Goal: Transaction & Acquisition: Purchase product/service

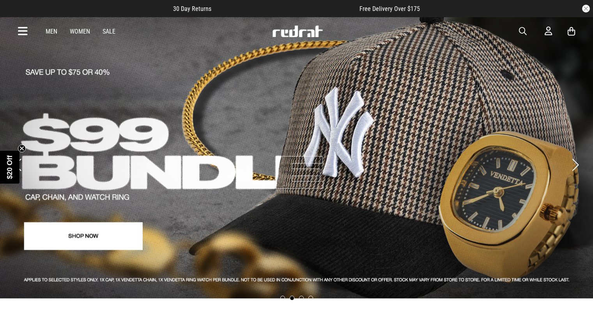
click at [527, 30] on span "button" at bounding box center [523, 31] width 8 height 9
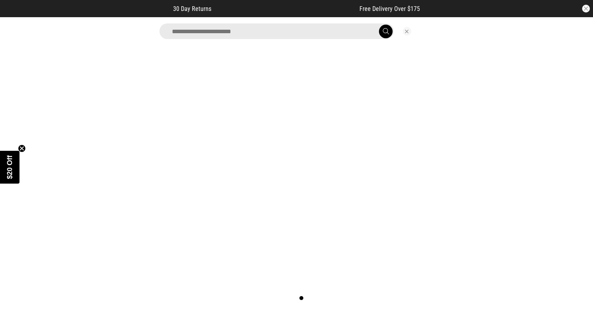
click at [326, 26] on input "search" at bounding box center [277, 31] width 234 height 16
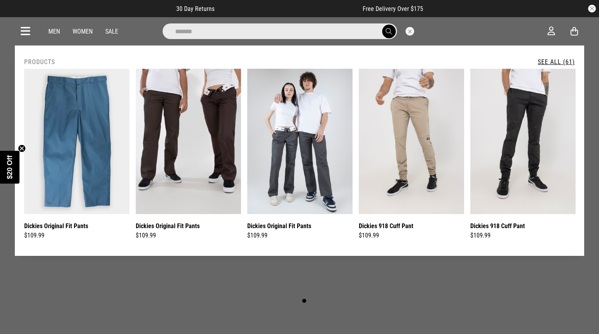
type input "*******"
click at [382, 25] on button "submit" at bounding box center [389, 32] width 14 height 14
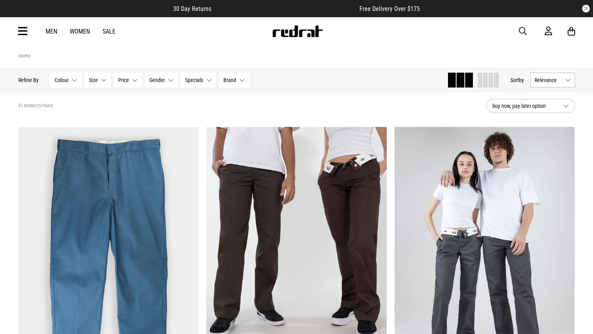
scroll to position [153, 0]
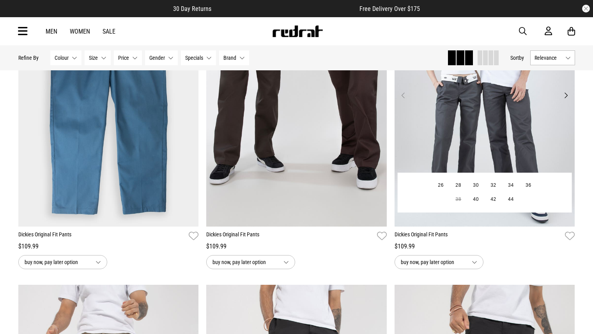
click at [460, 153] on img at bounding box center [485, 99] width 181 height 253
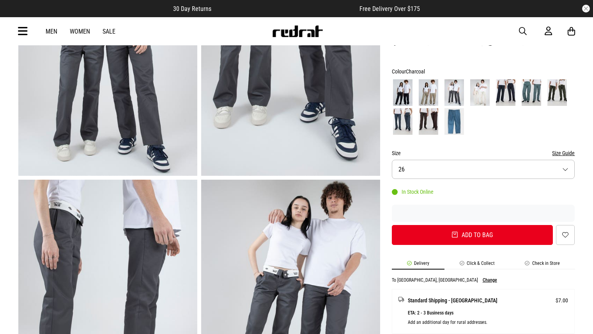
scroll to position [153, 0]
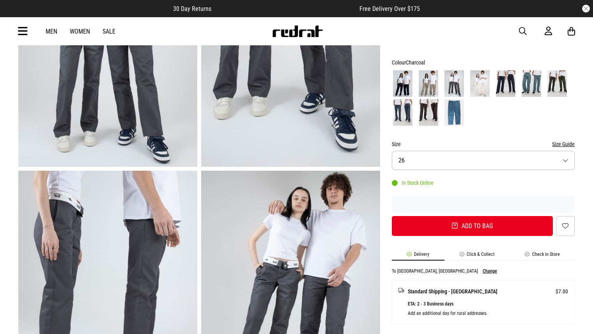
click at [409, 163] on button "Size 26" at bounding box center [483, 160] width 183 height 19
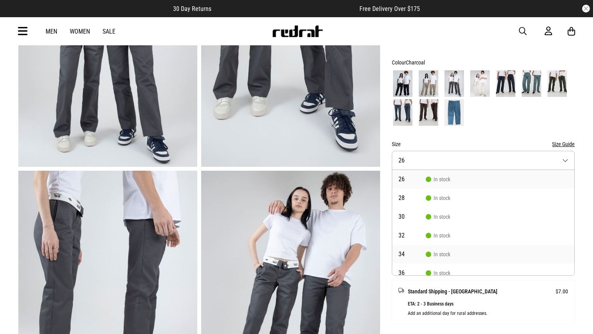
click at [429, 254] on icon at bounding box center [428, 253] width 5 height 5
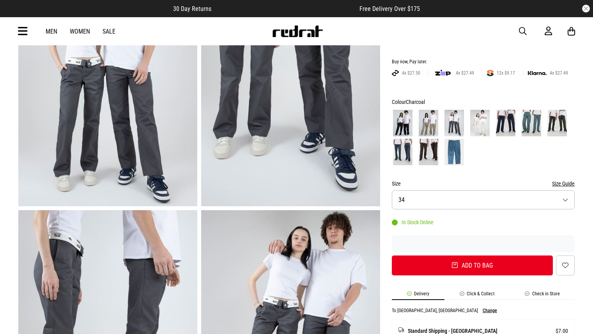
scroll to position [104, 0]
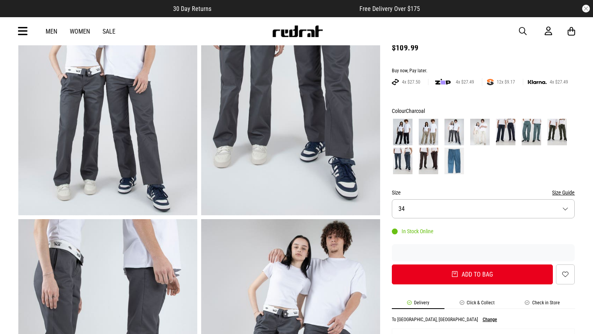
click at [404, 160] on img at bounding box center [403, 160] width 20 height 27
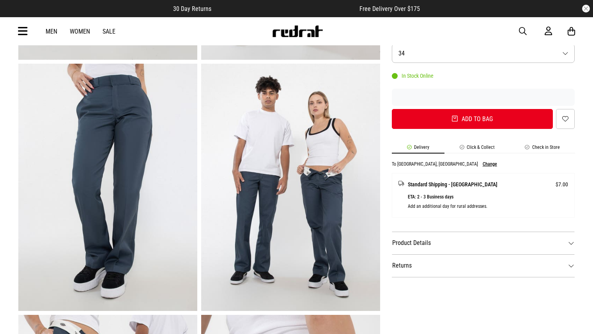
scroll to position [273, 0]
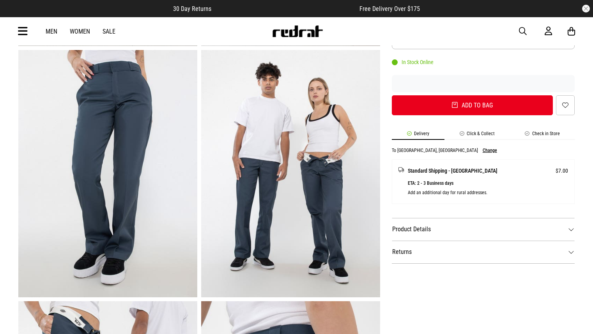
click at [402, 228] on dt "Product Details" at bounding box center [483, 229] width 183 height 23
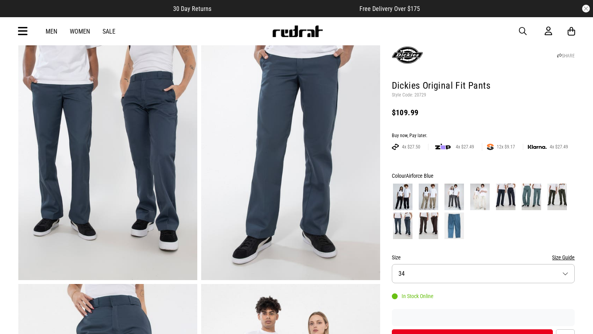
scroll to position [39, 0]
click at [423, 199] on img at bounding box center [429, 197] width 20 height 27
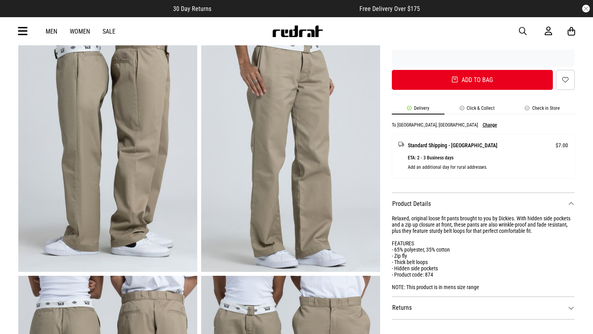
scroll to position [312, 0]
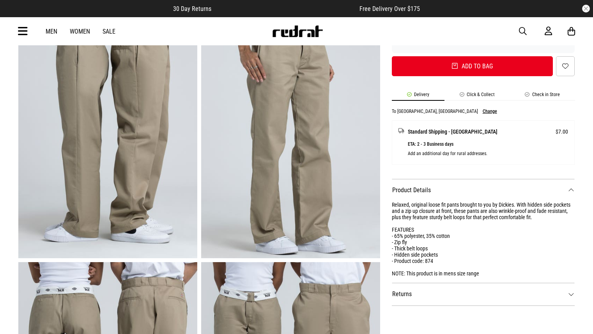
click at [399, 294] on dt "Returns" at bounding box center [483, 293] width 183 height 23
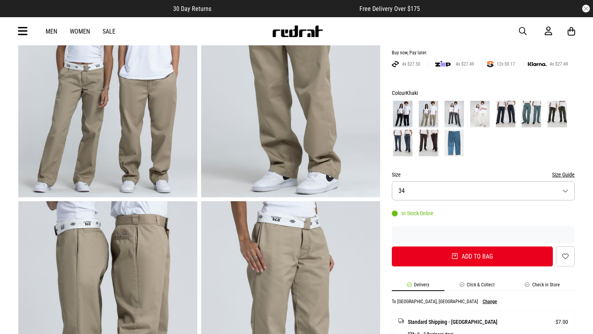
scroll to position [117, 0]
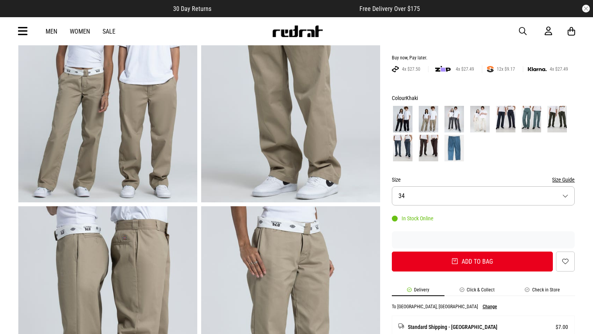
click at [560, 183] on button "Size Guide" at bounding box center [563, 179] width 23 height 9
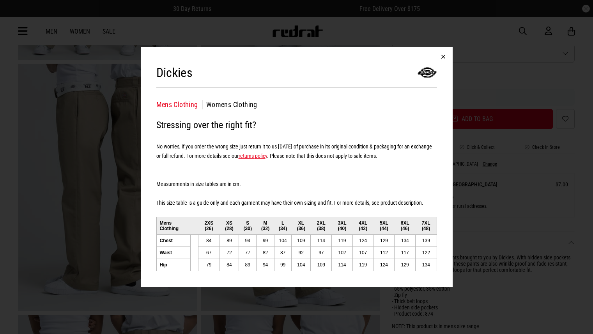
scroll to position [273, 0]
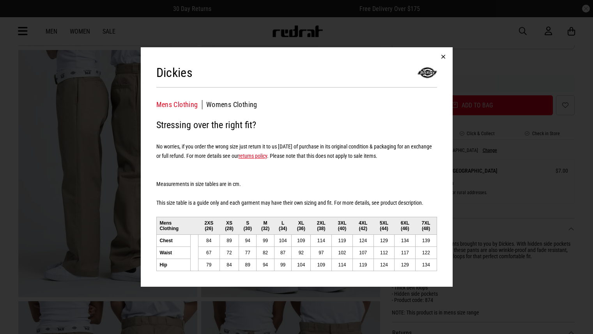
click at [443, 60] on button "button" at bounding box center [443, 56] width 19 height 19
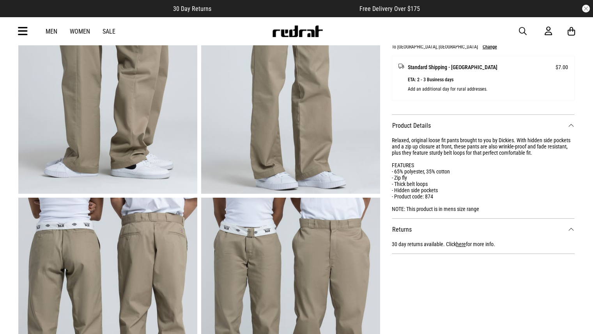
scroll to position [390, 0]
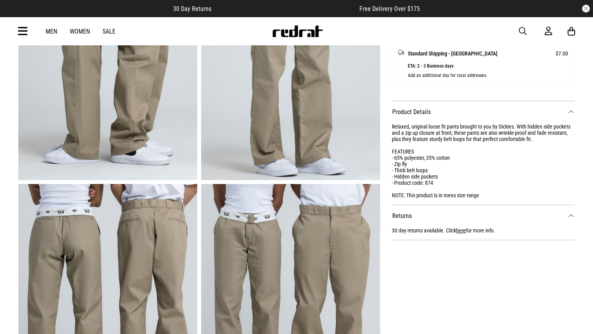
click at [431, 197] on div "Relaxed, original loose fit pants brought to you by Dickies. With hidden side p…" at bounding box center [483, 160] width 183 height 75
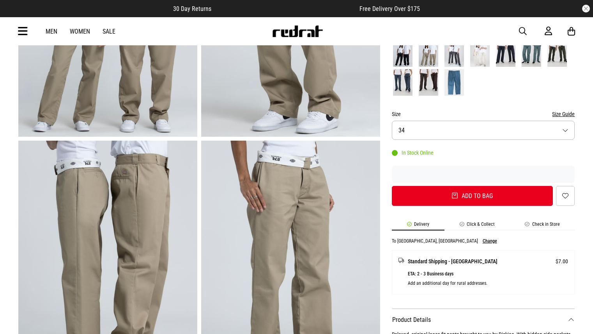
scroll to position [39, 0]
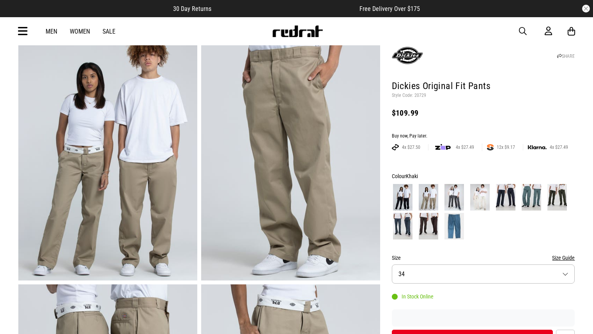
click at [559, 198] on img at bounding box center [558, 197] width 20 height 27
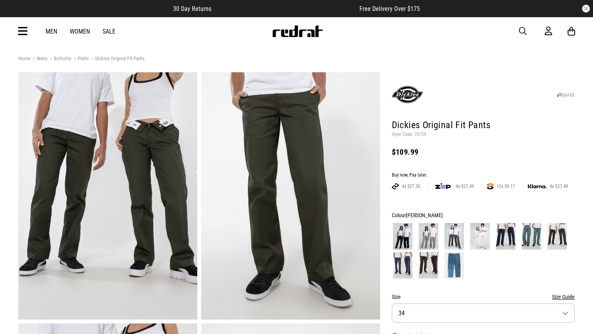
click at [517, 34] on div "Men Women Sale Sign in New Back Footwear Back Mens Back Womens Back Youth & Kid…" at bounding box center [297, 31] width 570 height 28
click at [520, 32] on span "button" at bounding box center [523, 31] width 8 height 9
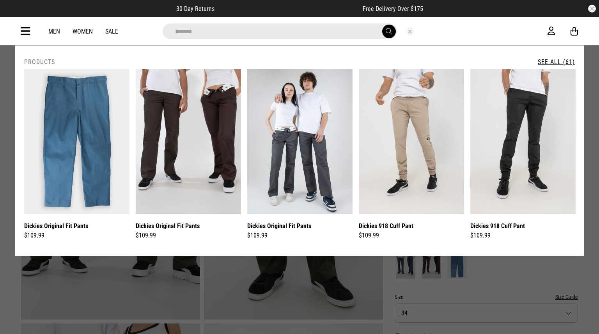
type input "*******"
click at [382, 25] on button "submit" at bounding box center [389, 32] width 14 height 14
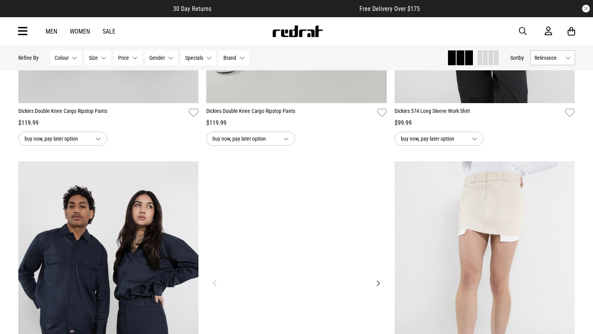
scroll to position [2152, 0]
